Goal: Task Accomplishment & Management: Manage account settings

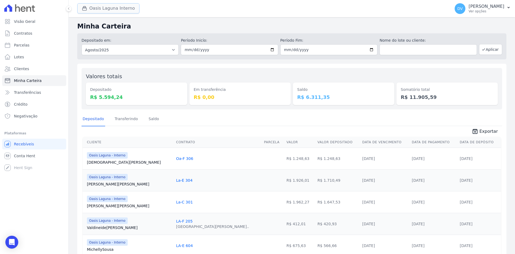
click at [109, 9] on button "Oasis Laguna Interno" at bounding box center [108, 8] width 62 height 10
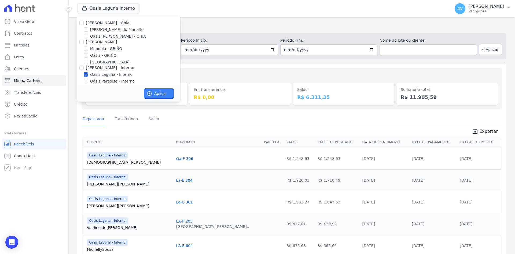
click at [154, 96] on button "Aplicar" at bounding box center [159, 93] width 30 height 10
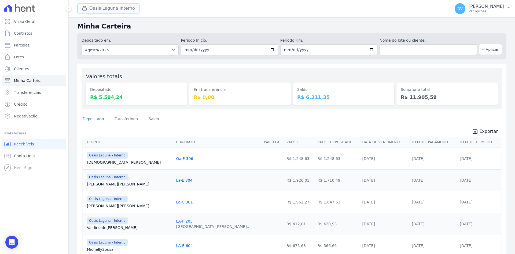
click at [92, 10] on button "Oasis Laguna Interno" at bounding box center [108, 8] width 62 height 10
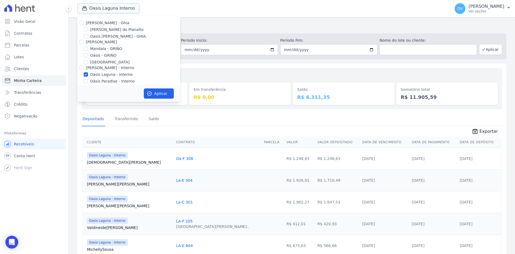
scroll to position [27, 0]
click at [86, 46] on input "Oasis Laguna - Interno" at bounding box center [86, 47] width 4 height 4
checkbox input "false"
click at [87, 61] on input "[GEOGRAPHIC_DATA] - Interno" at bounding box center [86, 61] width 4 height 4
checkbox input "true"
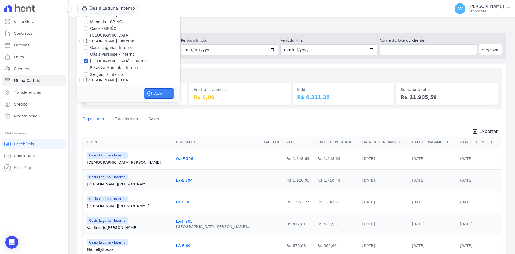
click at [160, 93] on button "Aplicar" at bounding box center [159, 93] width 30 height 10
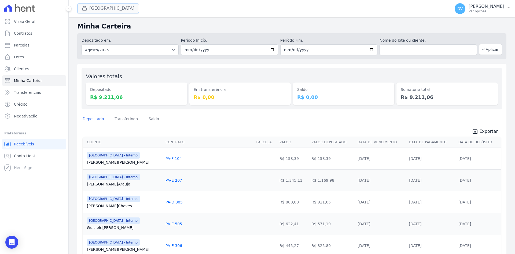
click at [98, 8] on button "[GEOGRAPHIC_DATA]" at bounding box center [108, 8] width 62 height 10
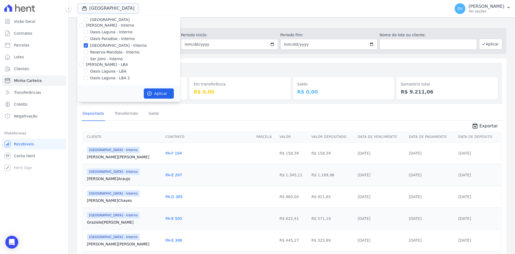
scroll to position [0, 0]
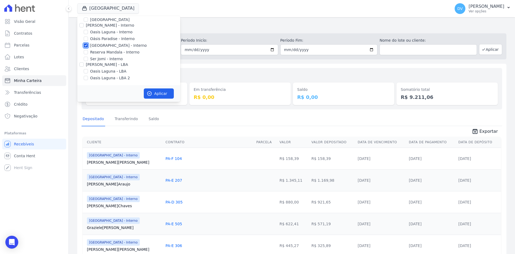
click at [86, 45] on input "[GEOGRAPHIC_DATA] - Interno" at bounding box center [86, 45] width 4 height 4
checkbox input "false"
click at [86, 52] on input "Reserva Mandala - Interno" at bounding box center [86, 52] width 4 height 4
checkbox input "true"
click at [157, 96] on button "Aplicar" at bounding box center [159, 93] width 30 height 10
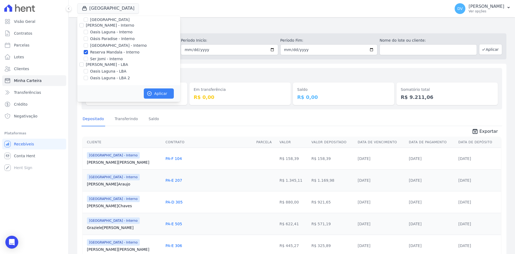
scroll to position [41, 0]
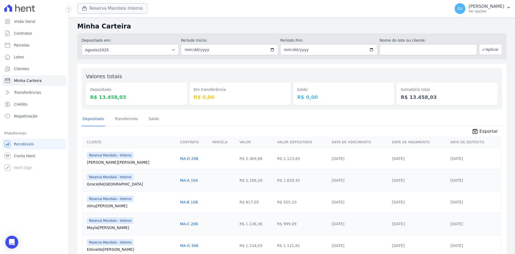
click at [98, 6] on button "Reserva Mandala Interno" at bounding box center [112, 8] width 70 height 10
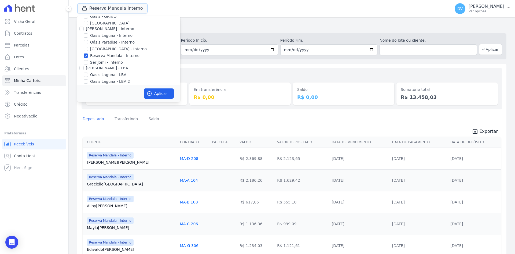
scroll to position [42, 0]
click at [20, 92] on span "Transferências" at bounding box center [27, 92] width 27 height 5
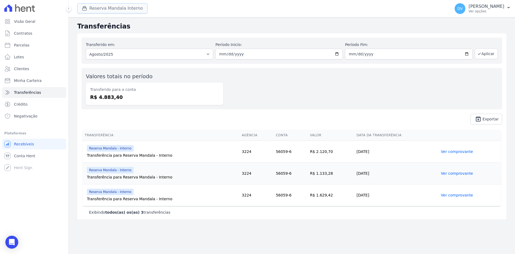
drag, startPoint x: 107, startPoint y: 9, endPoint x: 104, endPoint y: 12, distance: 4.0
click at [107, 10] on button "Reserva Mandala Interno" at bounding box center [112, 8] width 70 height 10
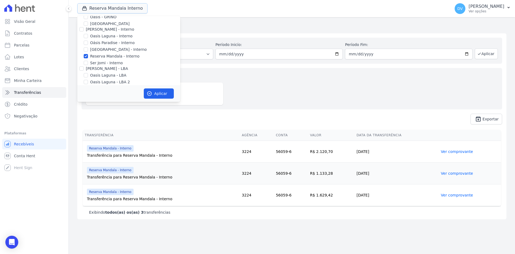
scroll to position [42, 0]
click at [85, 46] on input "[GEOGRAPHIC_DATA] - Interno" at bounding box center [86, 45] width 4 height 4
checkbox input "true"
click at [84, 52] on input "Reserva Mandala - Interno" at bounding box center [86, 52] width 4 height 4
checkbox input "false"
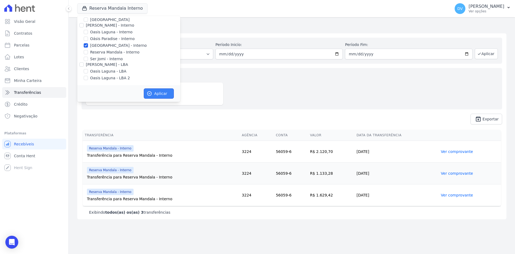
click at [151, 93] on icon "button" at bounding box center [149, 93] width 5 height 5
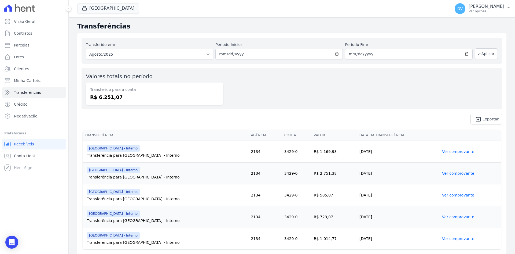
scroll to position [13, 0]
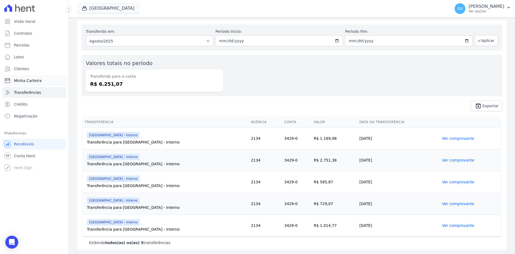
click at [38, 80] on span "Minha Carteira" at bounding box center [28, 80] width 28 height 5
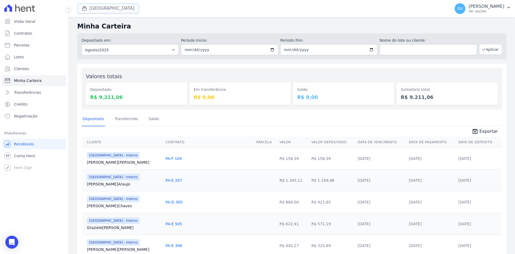
click at [104, 7] on button "[GEOGRAPHIC_DATA]" at bounding box center [108, 8] width 62 height 10
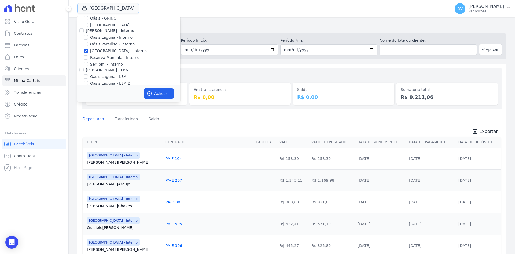
scroll to position [42, 0]
click at [84, 31] on input "Oasis Laguna - Interno" at bounding box center [86, 32] width 4 height 4
checkbox input "true"
click at [85, 46] on input "[GEOGRAPHIC_DATA] - Interno" at bounding box center [86, 45] width 4 height 4
checkbox input "false"
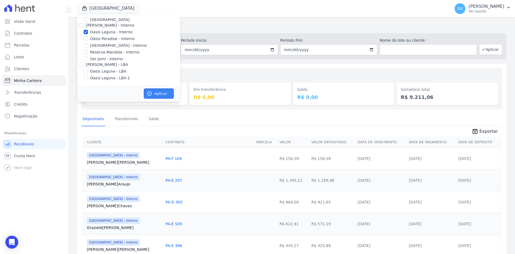
click at [154, 91] on button "Aplicar" at bounding box center [159, 93] width 30 height 10
